Goal: Information Seeking & Learning: Learn about a topic

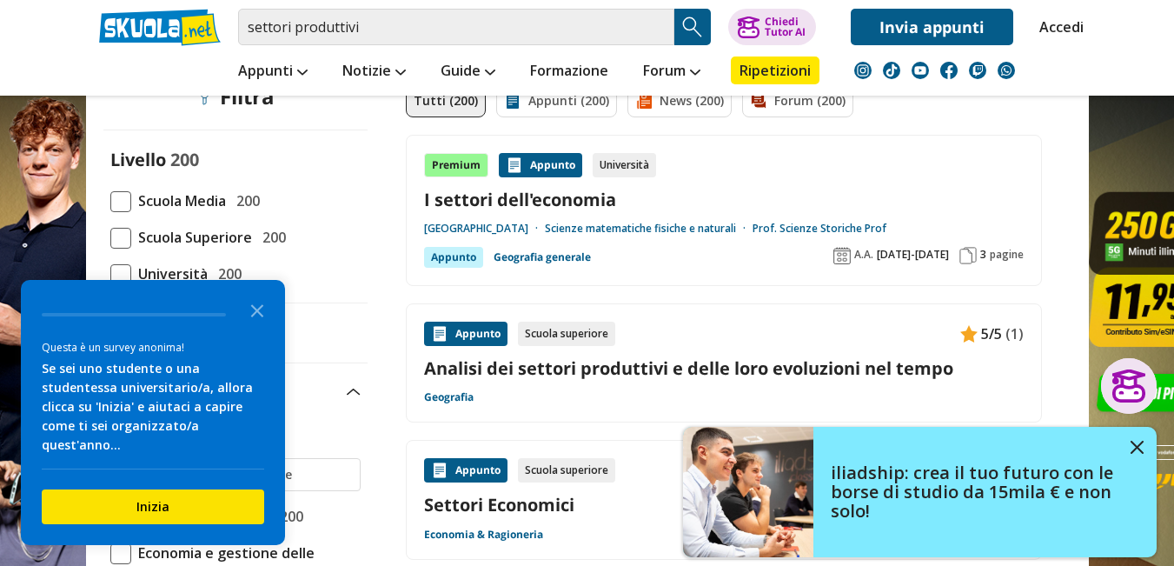
scroll to position [362, 0]
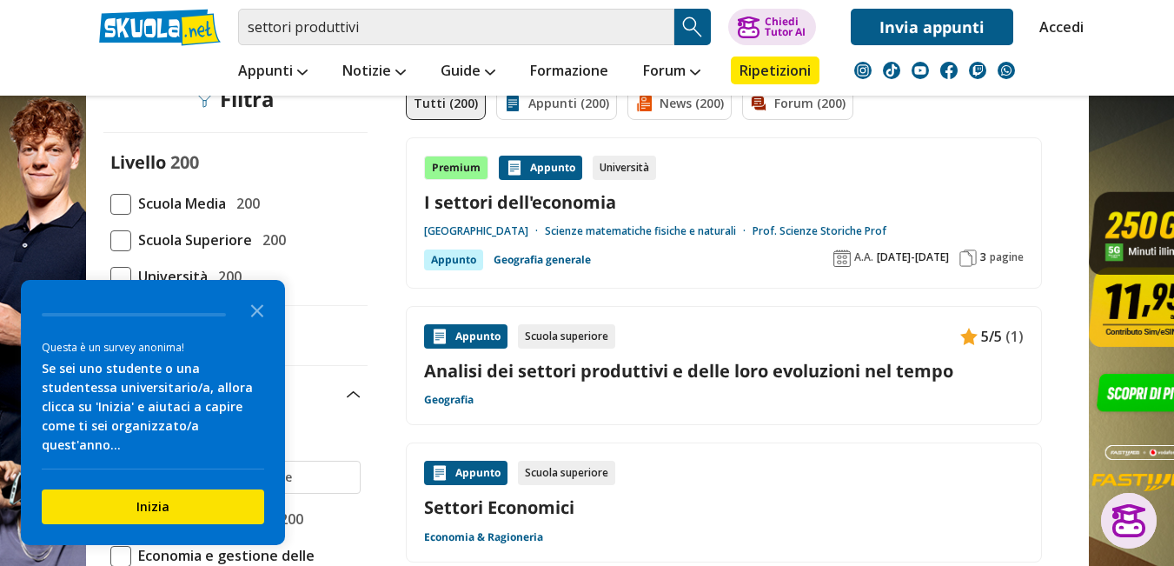
click at [716, 256] on div "Premium Appunto Università I settori dell'economia Università del Salento Scien…" at bounding box center [724, 213] width 600 height 115
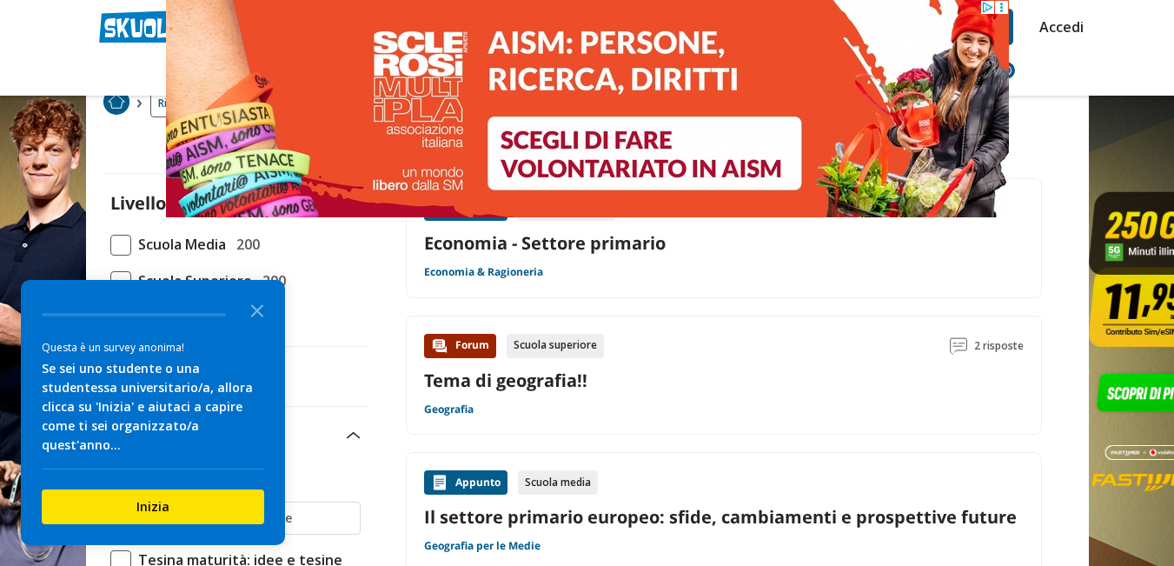
click at [808, 261] on div "Appunto Scuola superiore Economia - Settore primario Economia & Ragioneria" at bounding box center [724, 237] width 600 height 83
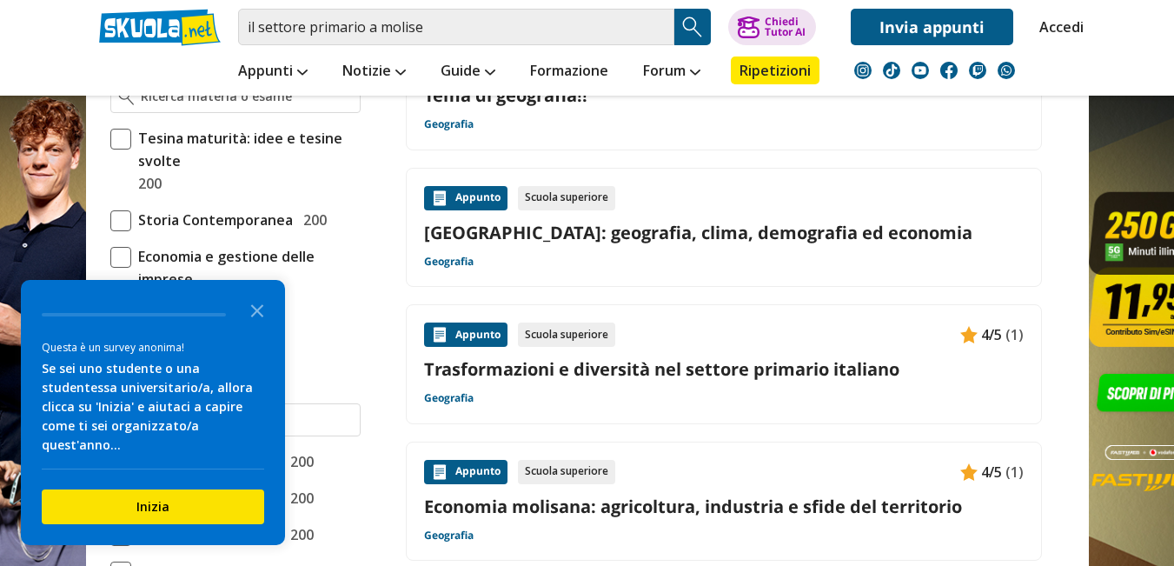
scroll to position [529, 0]
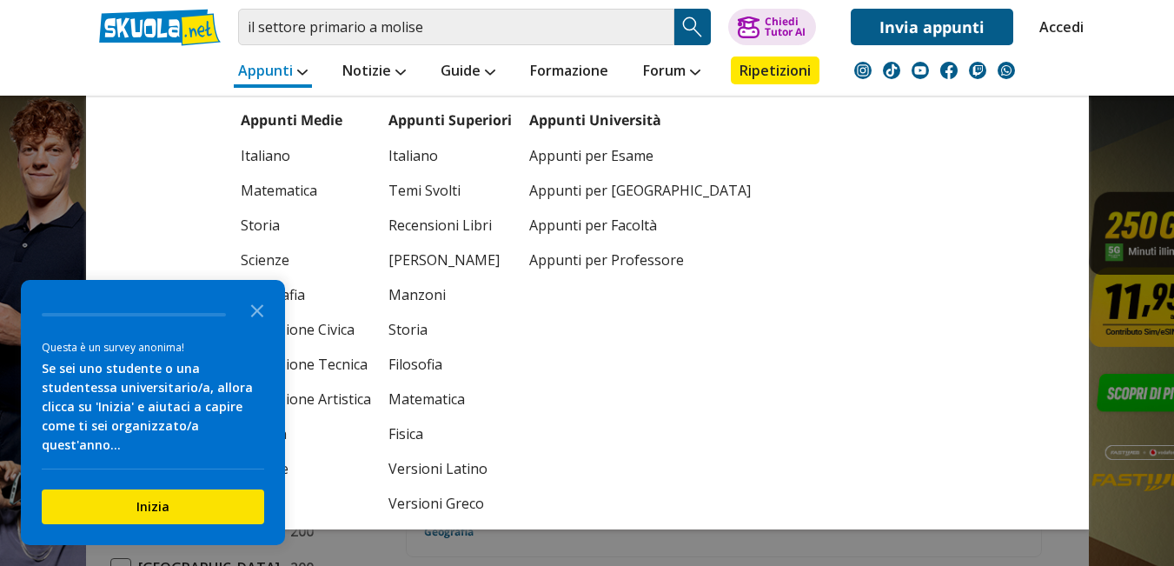
click at [256, 70] on link "Appunti" at bounding box center [273, 72] width 78 height 31
